Goal: Task Accomplishment & Management: Manage account settings

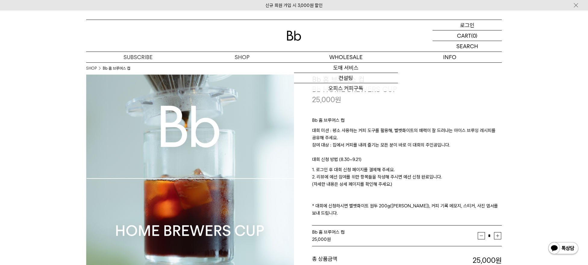
click at [469, 27] on p "로그인" at bounding box center [467, 25] width 14 height 10
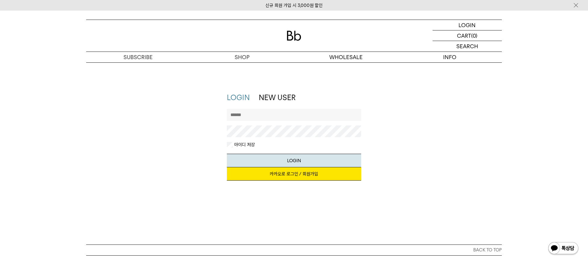
click at [303, 176] on link "카카오로 로그인 / 회원가입" at bounding box center [294, 173] width 135 height 13
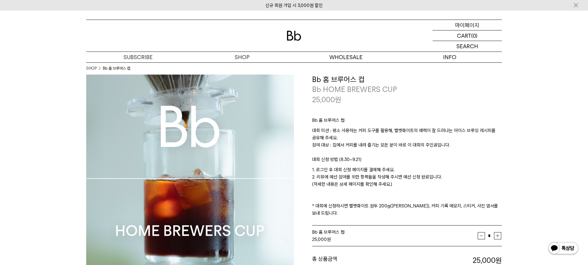
click at [472, 25] on p "마이페이지" at bounding box center [467, 25] width 24 height 10
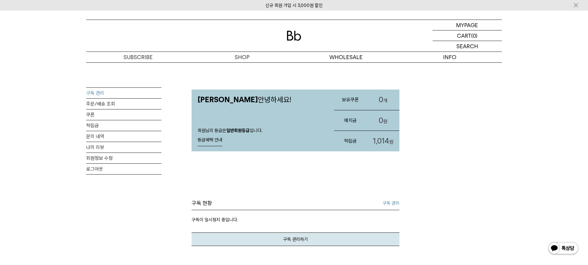
click at [108, 92] on link "구독 관리" at bounding box center [123, 93] width 75 height 11
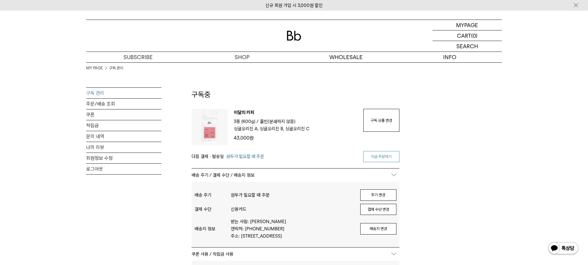
click at [381, 152] on link "지금 주문하기" at bounding box center [381, 156] width 36 height 11
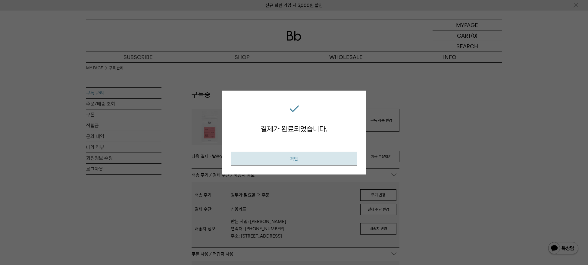
click at [308, 163] on button "확인" at bounding box center [294, 159] width 126 height 14
